Goal: Check status: Check status

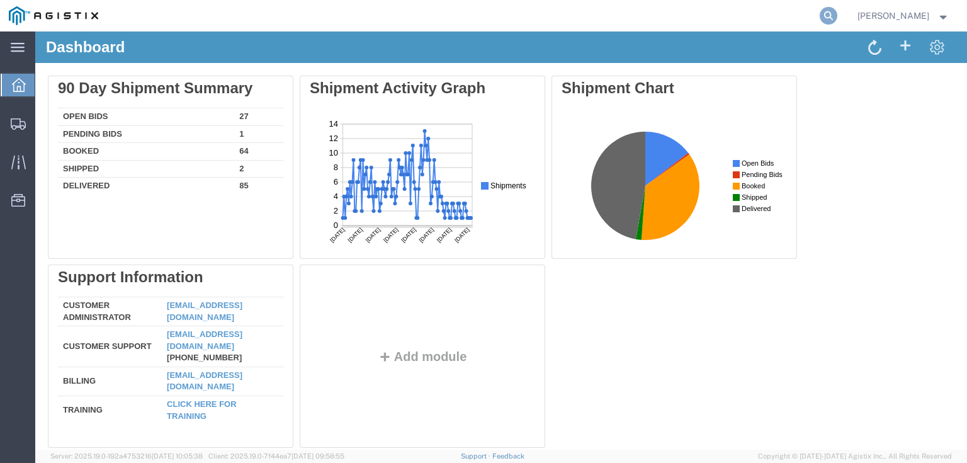
click at [837, 11] on icon at bounding box center [828, 16] width 18 height 18
paste input "56540191"
type input "56540191"
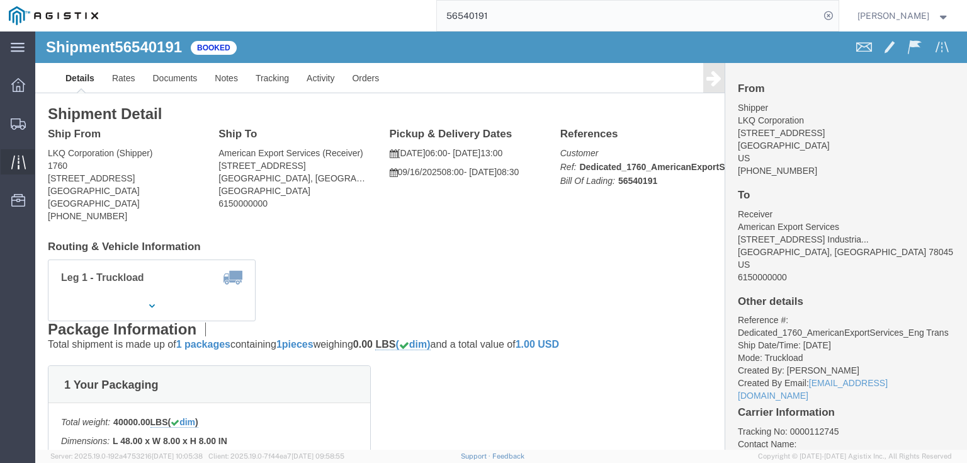
click at [18, 162] on icon at bounding box center [18, 162] width 14 height 14
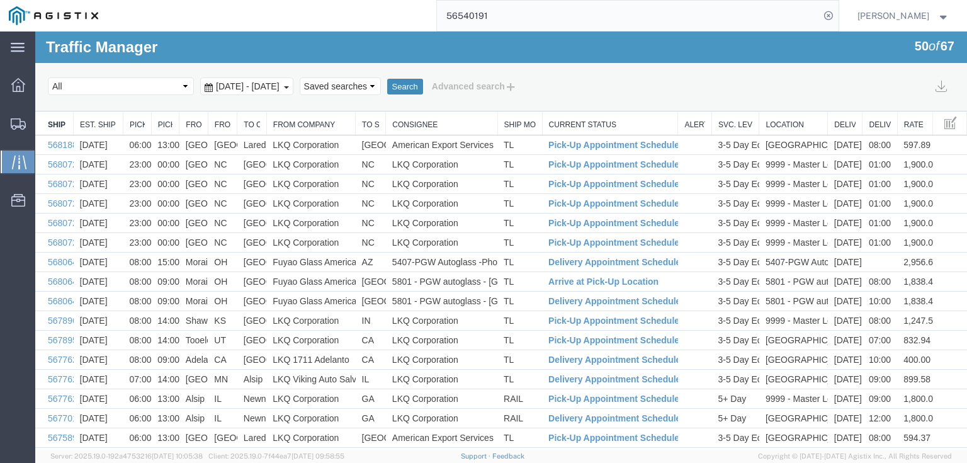
click at [423, 86] on button "Search" at bounding box center [405, 87] width 36 height 16
drag, startPoint x: 176, startPoint y: 121, endPoint x: 219, endPoint y: 121, distance: 42.8
click at [208, 121] on div at bounding box center [207, 123] width 4 height 23
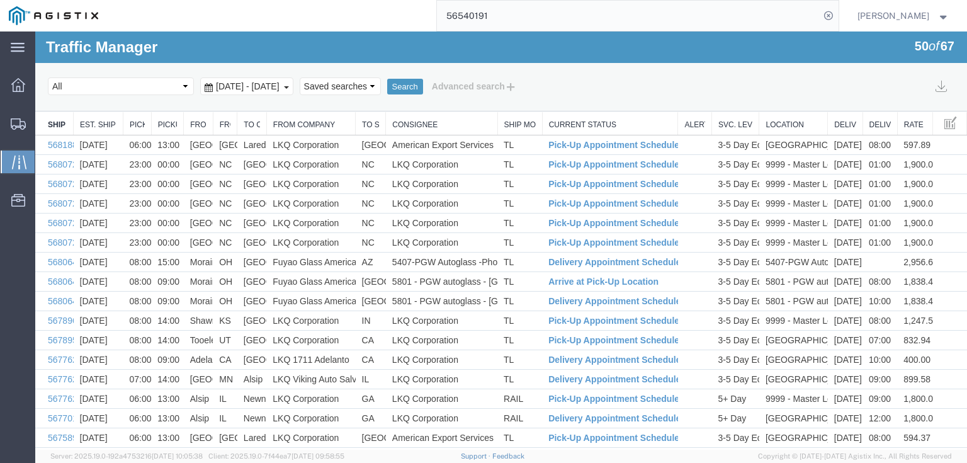
drag, startPoint x: 208, startPoint y: 121, endPoint x: 250, endPoint y: 121, distance: 42.8
drag, startPoint x: 240, startPoint y: 121, endPoint x: 267, endPoint y: 123, distance: 27.7
click at [270, 121] on tr "Ship No. Est. Ship Date Pickup Open Time Pickup Close Time From City From State…" at bounding box center [500, 123] width 931 height 23
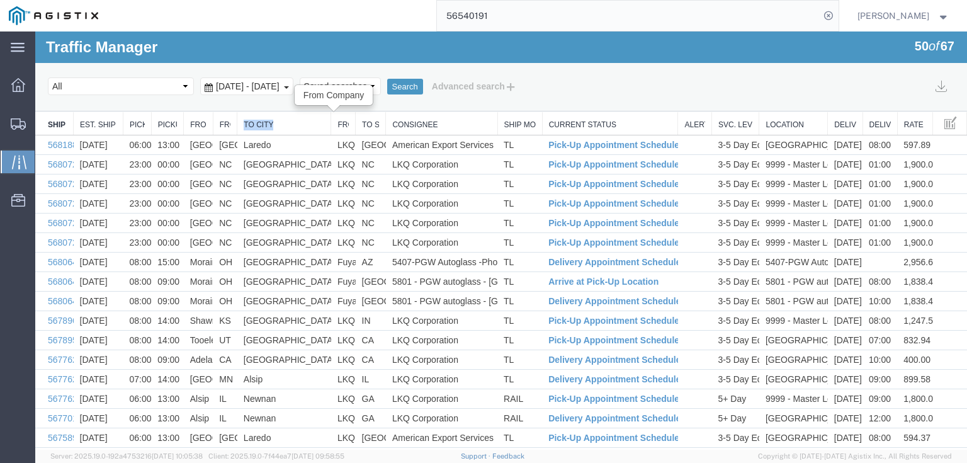
drag, startPoint x: 262, startPoint y: 123, endPoint x: 343, endPoint y: 126, distance: 80.6
click at [352, 112] on div at bounding box center [497, 112] width 924 height 0
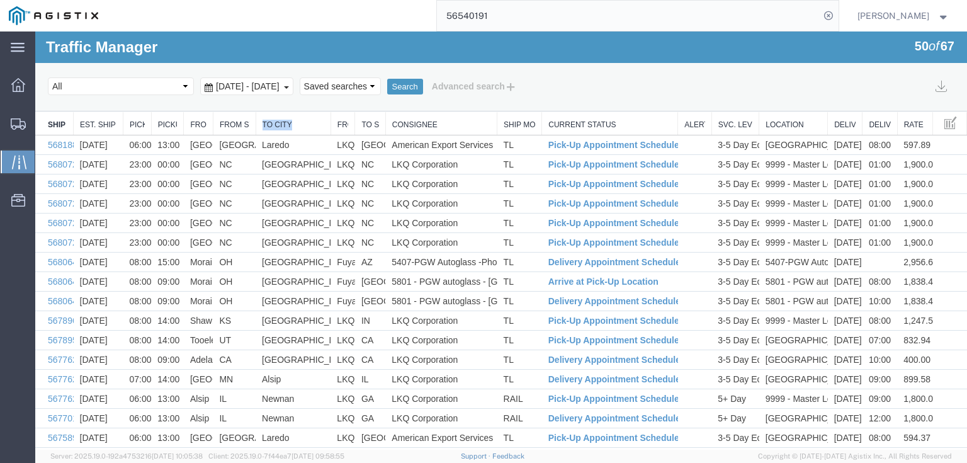
drag, startPoint x: 236, startPoint y: 123, endPoint x: 257, endPoint y: 122, distance: 20.8
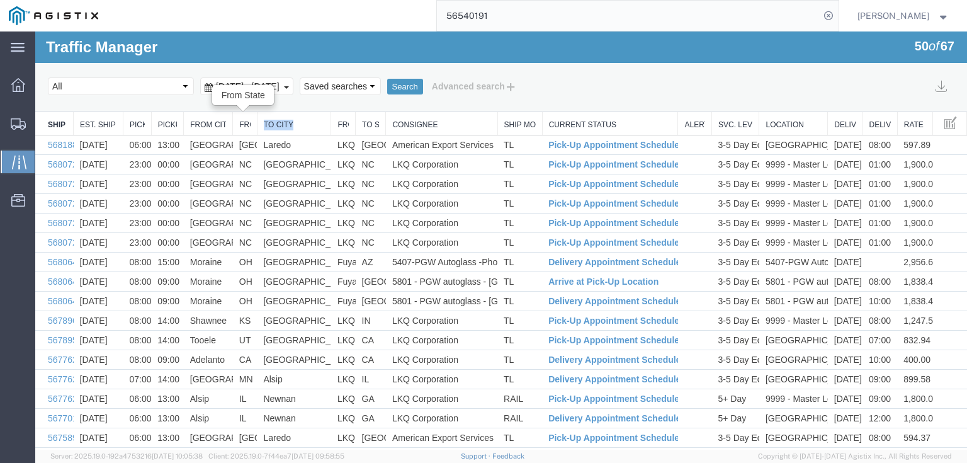
drag, startPoint x: 211, startPoint y: 122, endPoint x: 244, endPoint y: 121, distance: 33.4
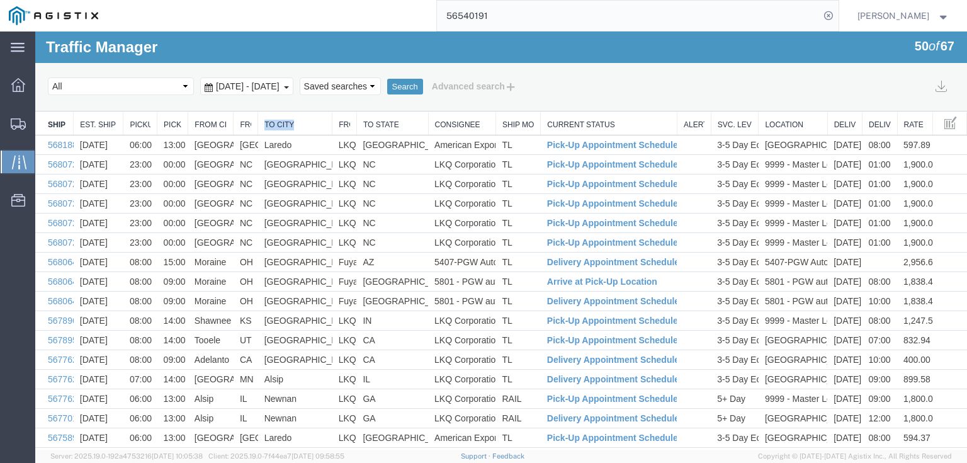
drag, startPoint x: 385, startPoint y: 126, endPoint x: 437, endPoint y: 126, distance: 52.9
drag, startPoint x: 352, startPoint y: 123, endPoint x: 375, endPoint y: 125, distance: 22.7
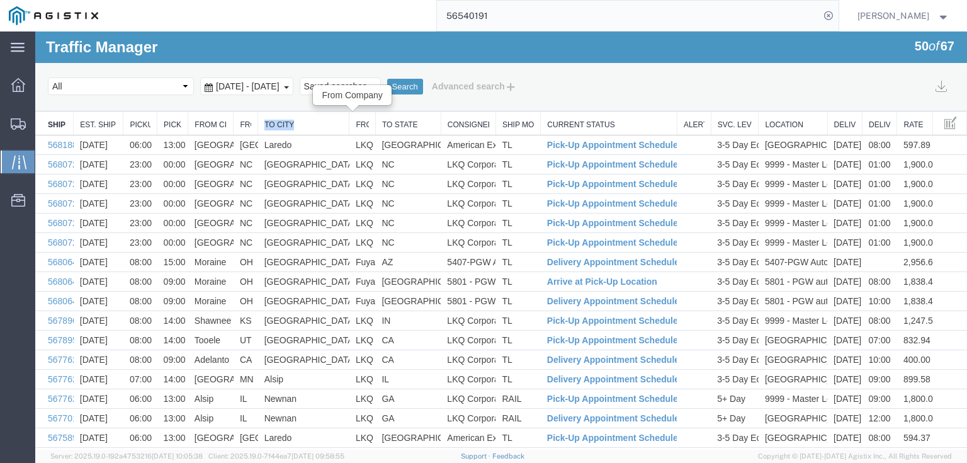
drag, startPoint x: 328, startPoint y: 123, endPoint x: 359, endPoint y: 126, distance: 31.6
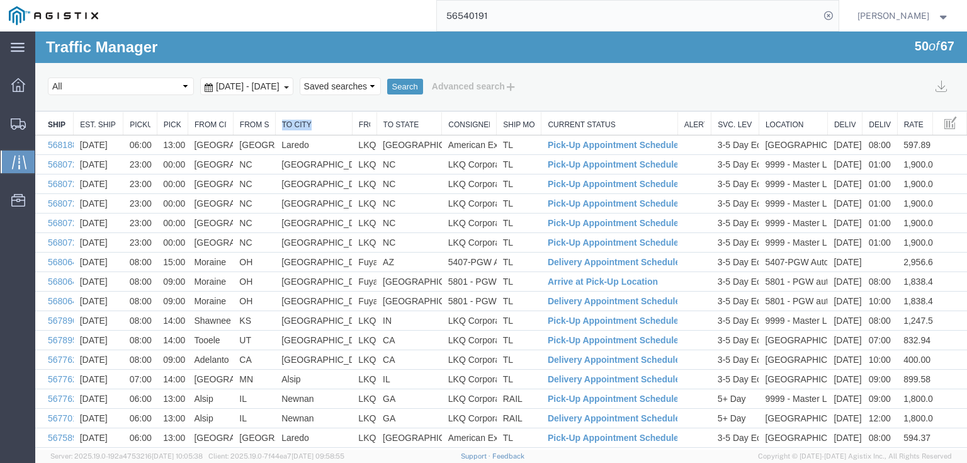
drag, startPoint x: 255, startPoint y: 124, endPoint x: 279, endPoint y: 123, distance: 23.9
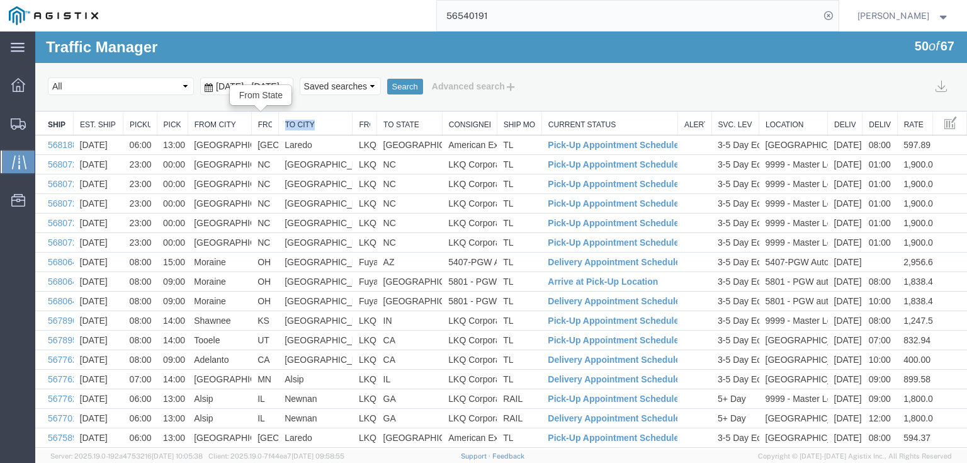
drag, startPoint x: 232, startPoint y: 125, endPoint x: 252, endPoint y: 124, distance: 20.1
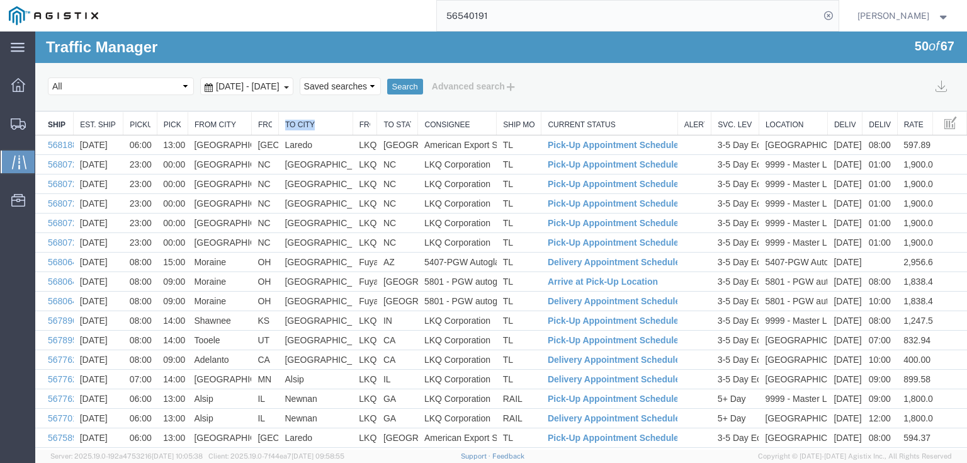
drag, startPoint x: 437, startPoint y: 125, endPoint x: 410, endPoint y: 127, distance: 27.8
drag, startPoint x: 467, startPoint y: 123, endPoint x: 448, endPoint y: 122, distance: 18.9
click at [448, 122] on th "Consignee" at bounding box center [457, 123] width 79 height 23
click at [650, 90] on div "Select status [No transit records] All Arrival Notice Available Arrival Notice …" at bounding box center [501, 86] width 906 height 21
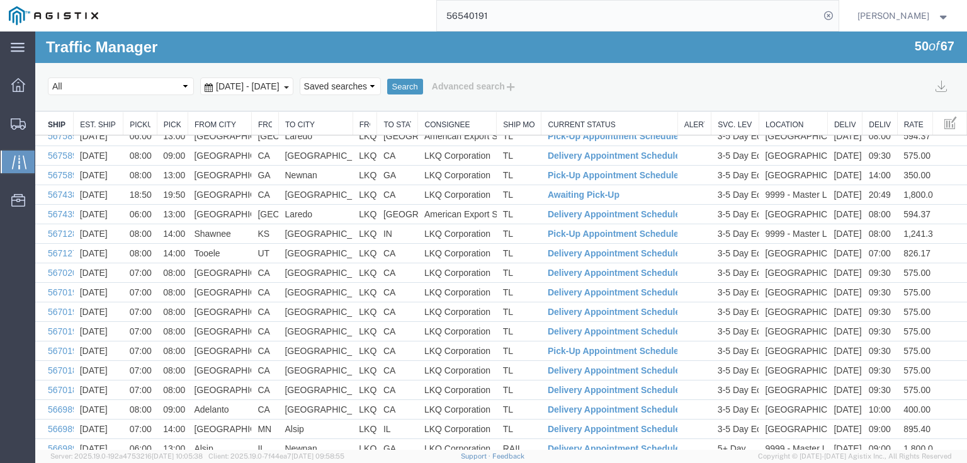
scroll to position [302, 0]
click at [283, 82] on span "[DATE] - [DATE]" at bounding box center [248, 86] width 70 height 10
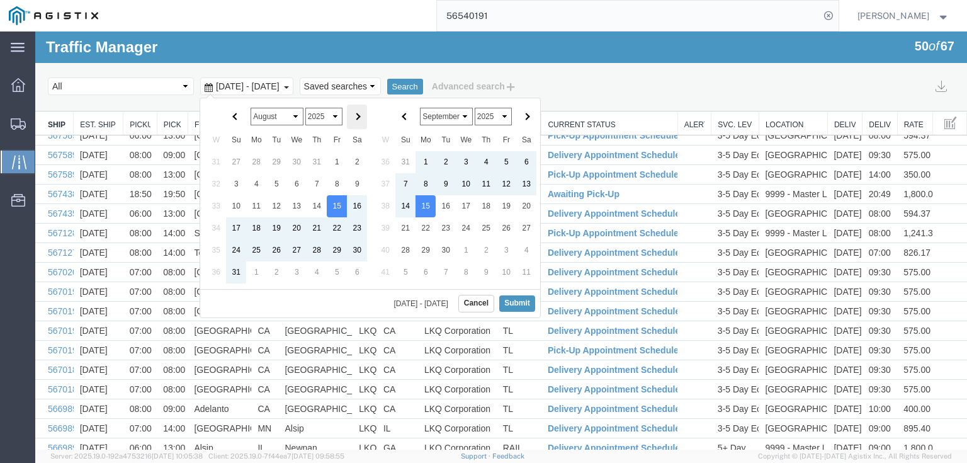
click at [356, 118] on span at bounding box center [357, 116] width 7 height 7
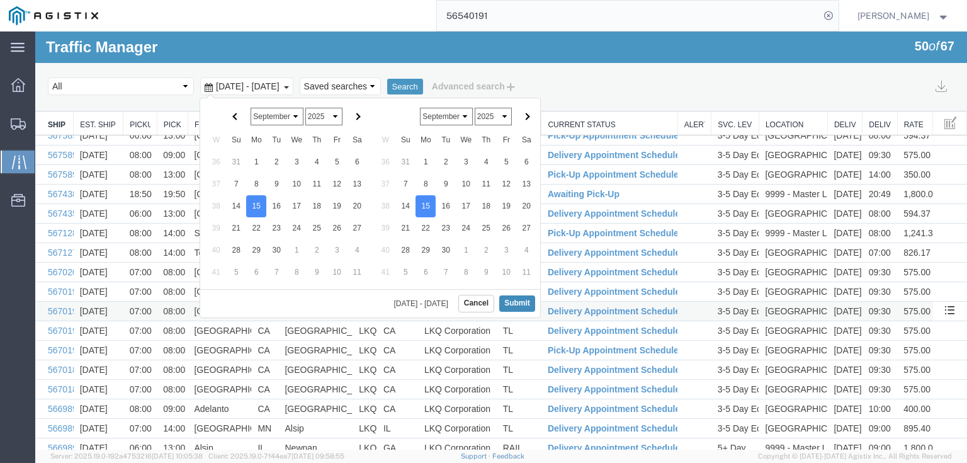
click at [516, 298] on button "Submit" at bounding box center [517, 303] width 36 height 16
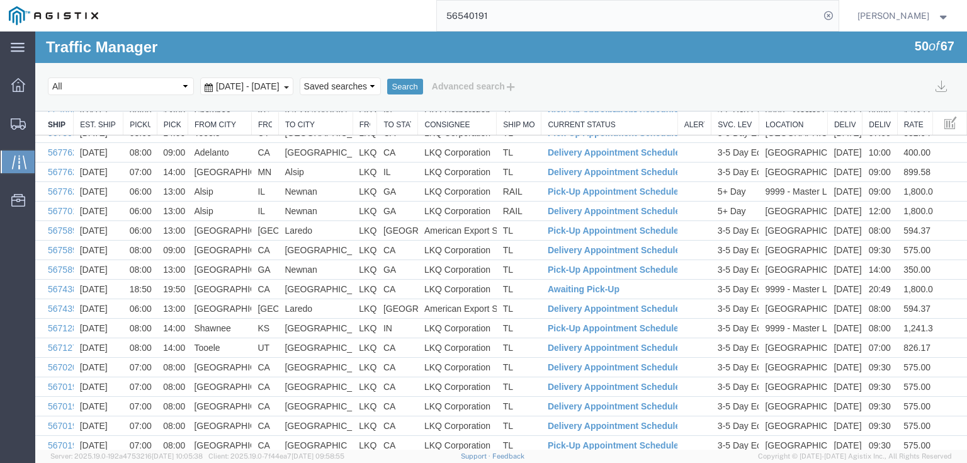
scroll to position [101, 0]
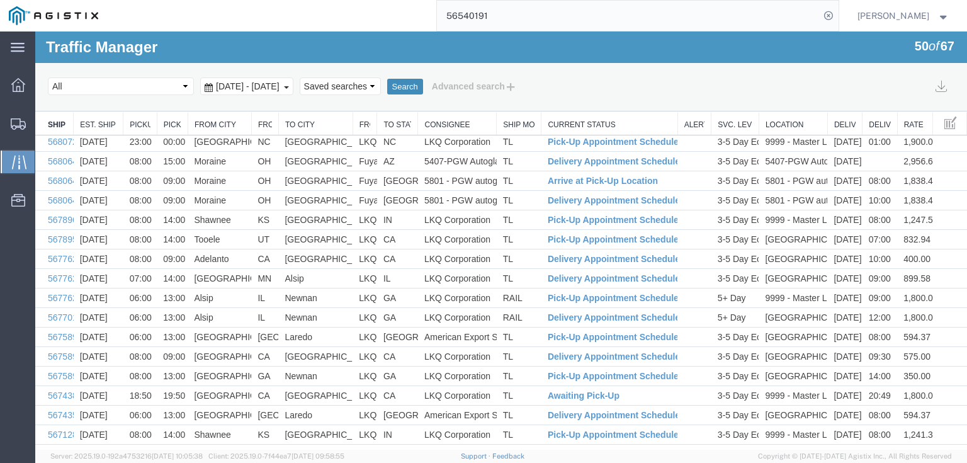
click at [423, 86] on button "Search" at bounding box center [405, 87] width 36 height 16
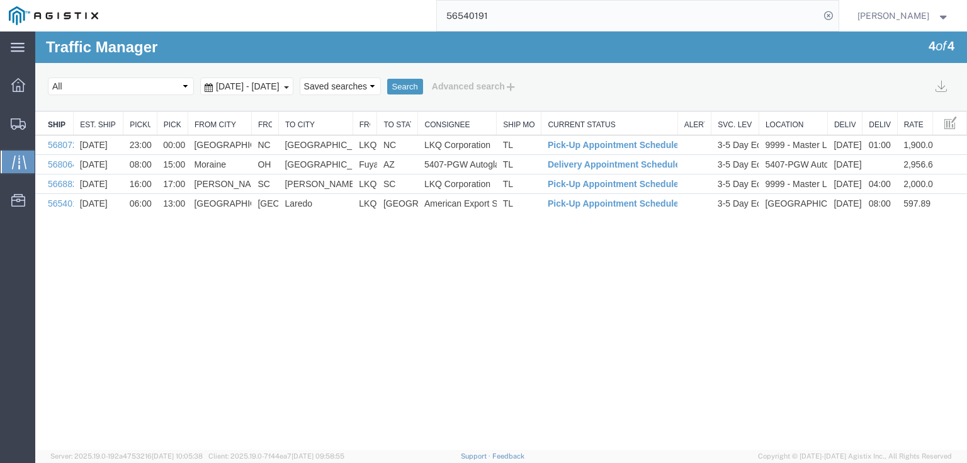
click at [215, 126] on link "From City" at bounding box center [219, 125] width 50 height 11
click at [812, 284] on div "Traffic Manager 4 of 4 Search Select status [No transit records] All Arrival No…" at bounding box center [500, 240] width 931 height 418
